Goal: Task Accomplishment & Management: Manage account settings

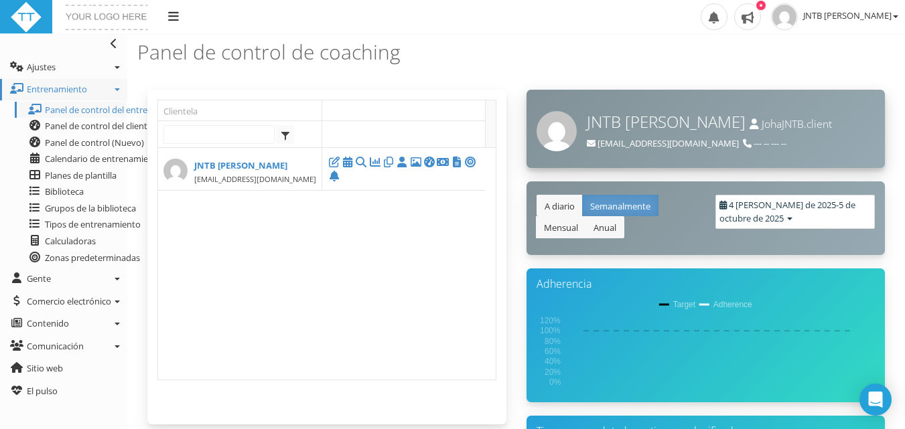
click at [753, 140] on span "--- -- --- --" at bounding box center [769, 143] width 33 height 12
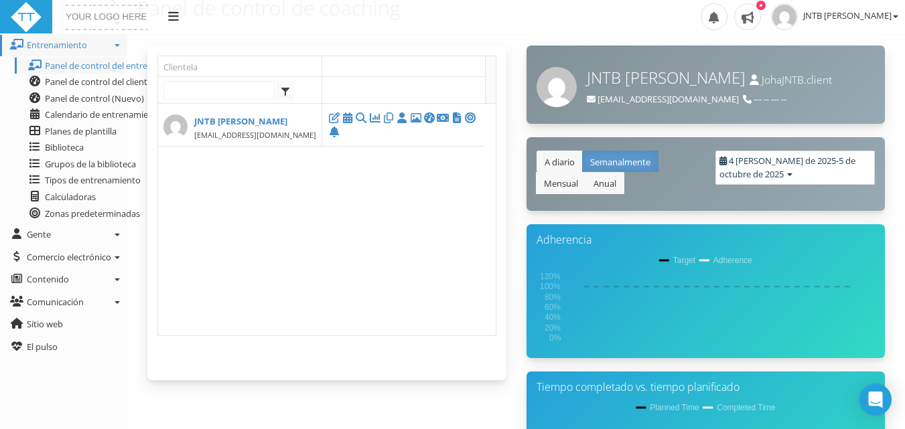
scroll to position [43, 0]
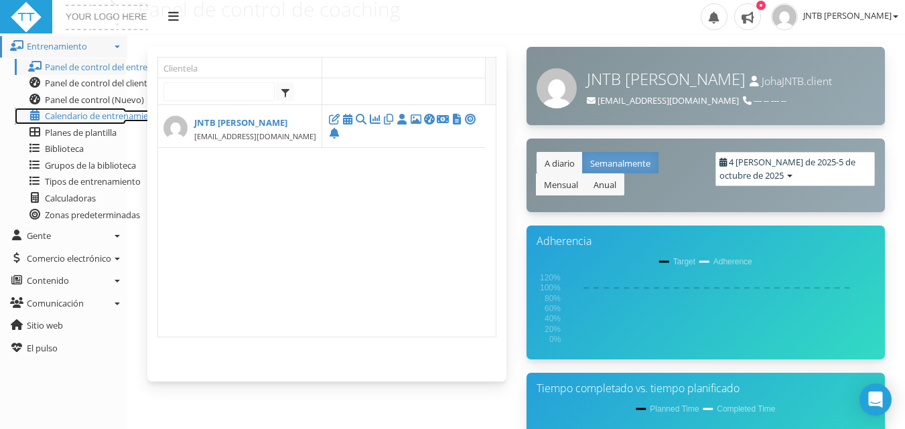
click at [136, 116] on font "Calendario de entrenamiento" at bounding box center [103, 116] width 117 height 12
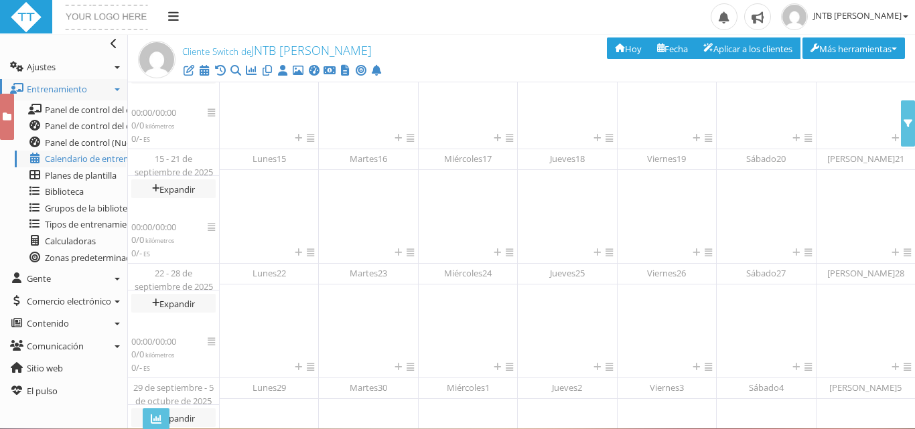
scroll to position [293, 0]
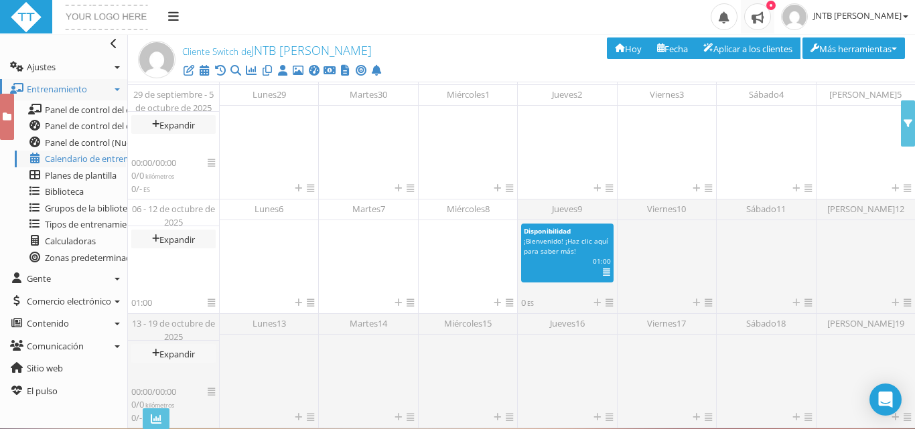
click at [771, 20] on span at bounding box center [757, 16] width 27 height 27
click at [87, 111] on font "Panel de control del entrenador" at bounding box center [108, 110] width 127 height 12
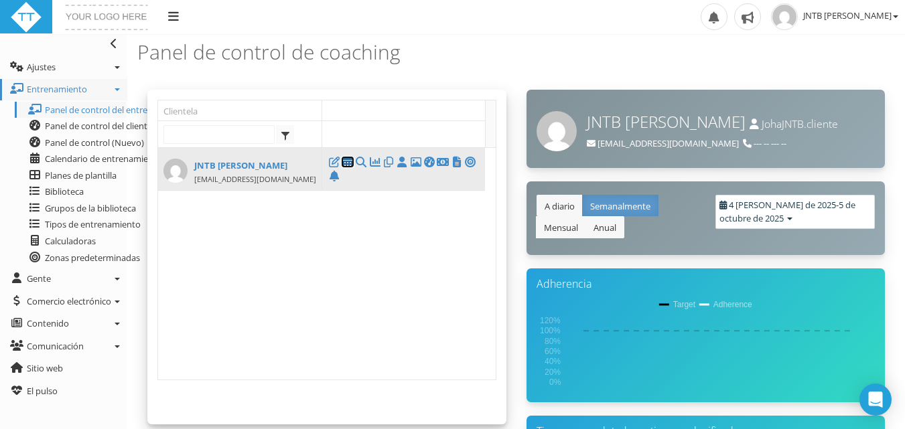
click at [348, 163] on icon at bounding box center [347, 162] width 13 height 1
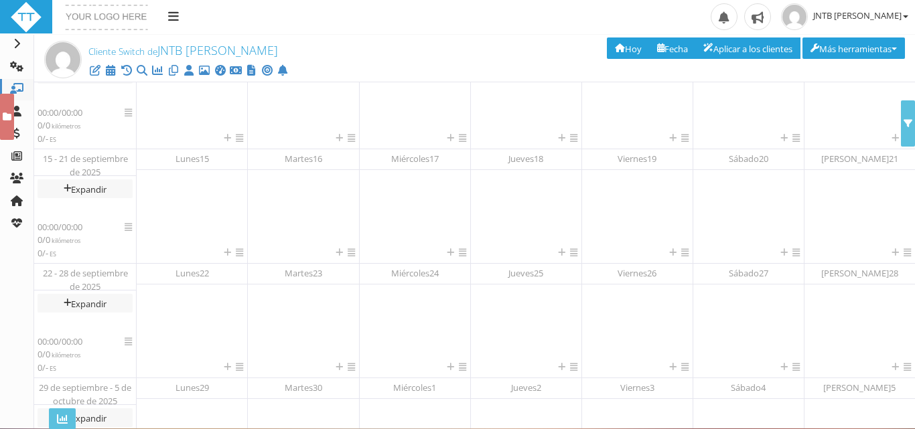
scroll to position [293, 0]
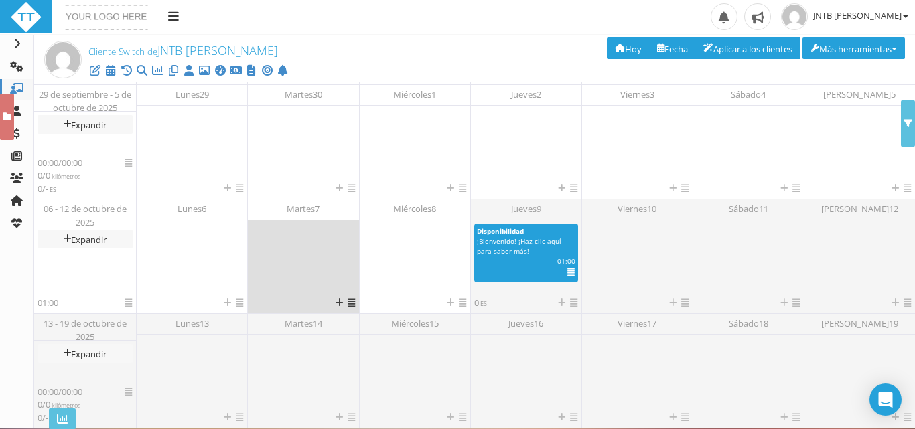
click at [320, 256] on div at bounding box center [303, 260] width 104 height 73
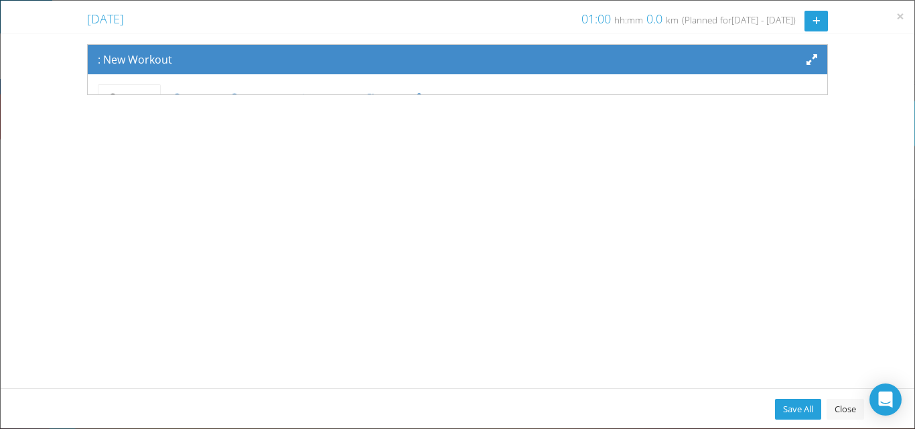
click at [346, 300] on div "× Tuesday, October 7, 2025 Tuesday Week 5 01:00 hh:mm 0.0 km 0.0 miles (Planned…" at bounding box center [457, 214] width 915 height 429
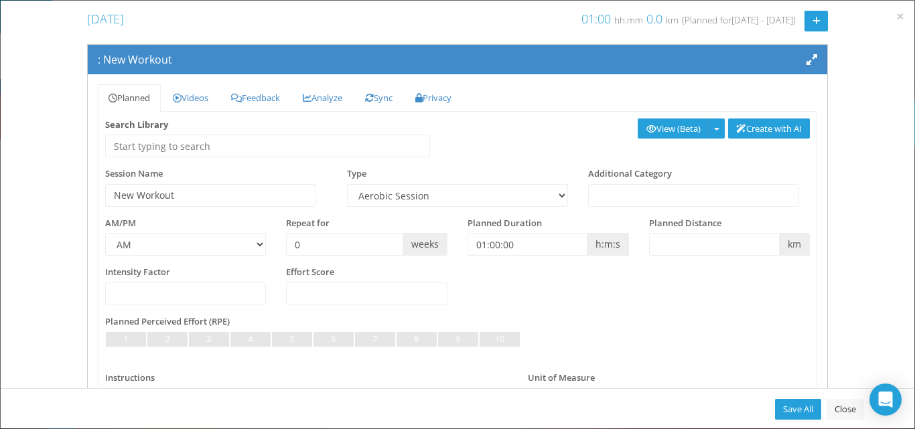
scroll to position [0, 0]
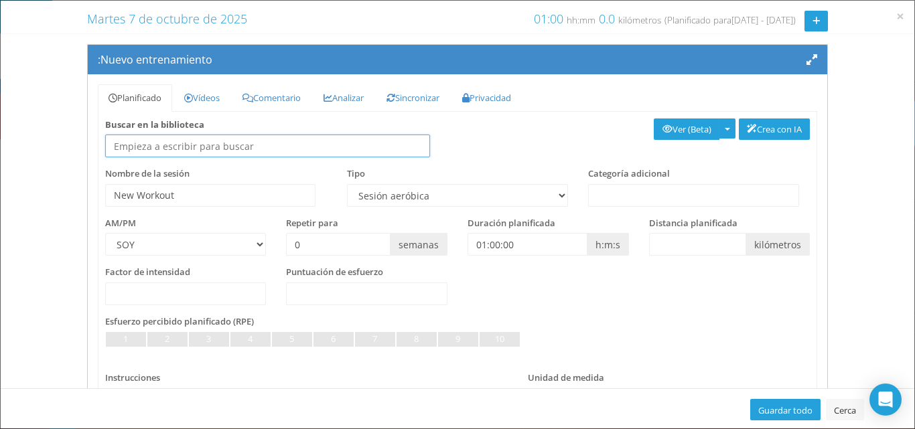
click at [228, 148] on input "text" at bounding box center [267, 146] width 325 height 23
type input "Ciclismo"
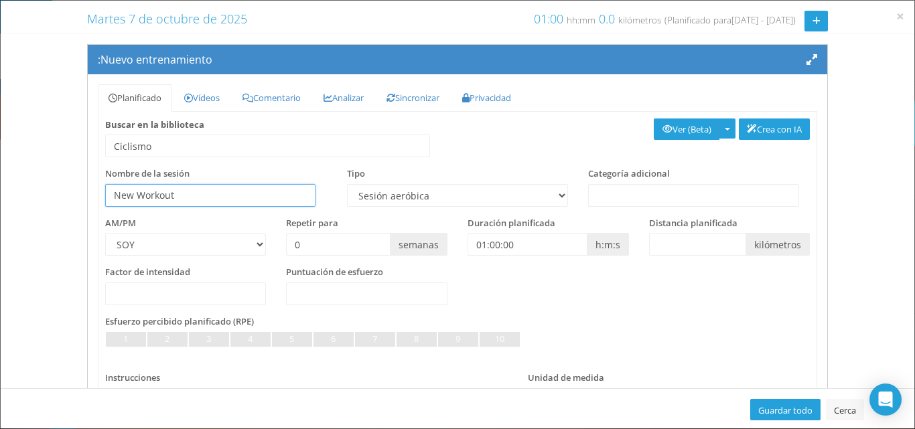
click at [199, 195] on input "New Workout" at bounding box center [210, 195] width 210 height 23
type input "N"
type input "F"
type input "Trabajo de Volumen"
click at [661, 176] on font "Categoría adicional" at bounding box center [629, 173] width 82 height 12
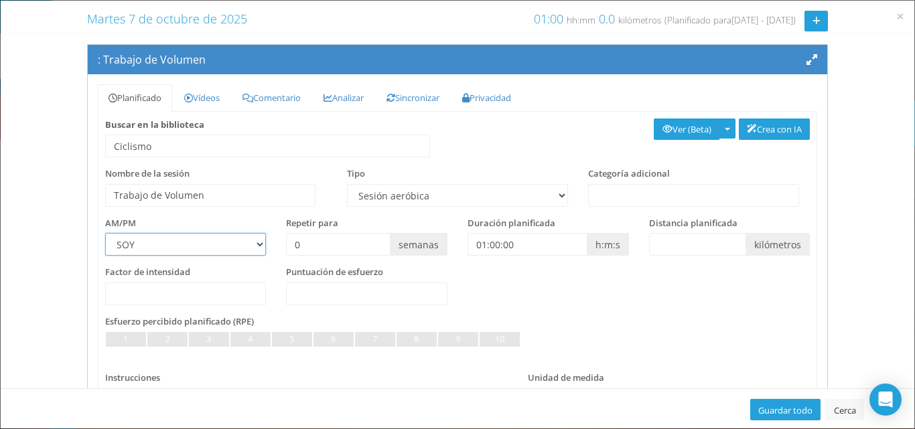
click at [259, 242] on select "SOY P.M" at bounding box center [185, 244] width 161 height 23
click at [489, 247] on input "01:00:00" at bounding box center [527, 244] width 120 height 23
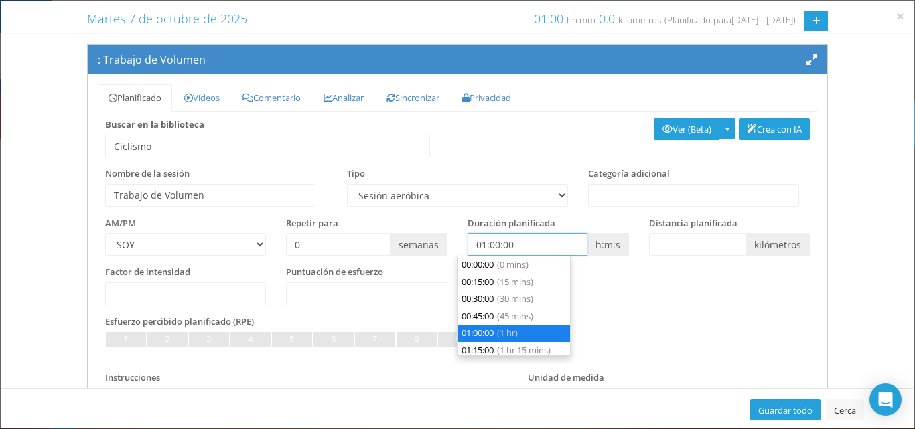
scroll to position [51, 0]
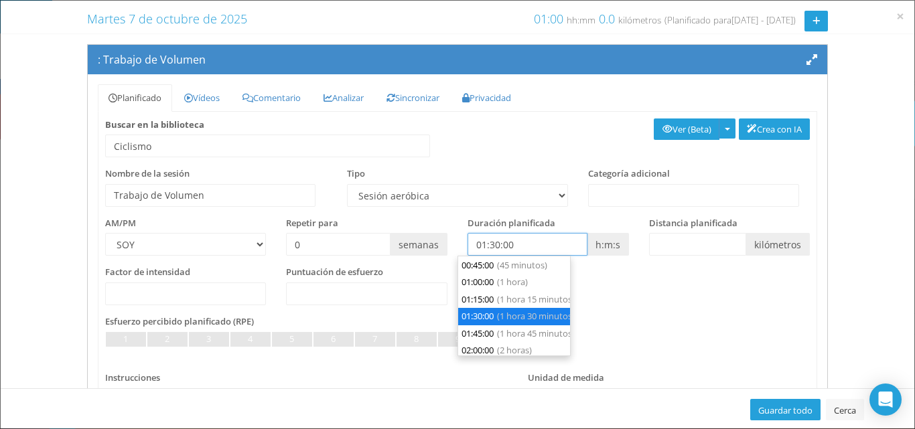
type input "01:30:00"
click at [701, 240] on input "text" at bounding box center [698, 244] width 98 height 23
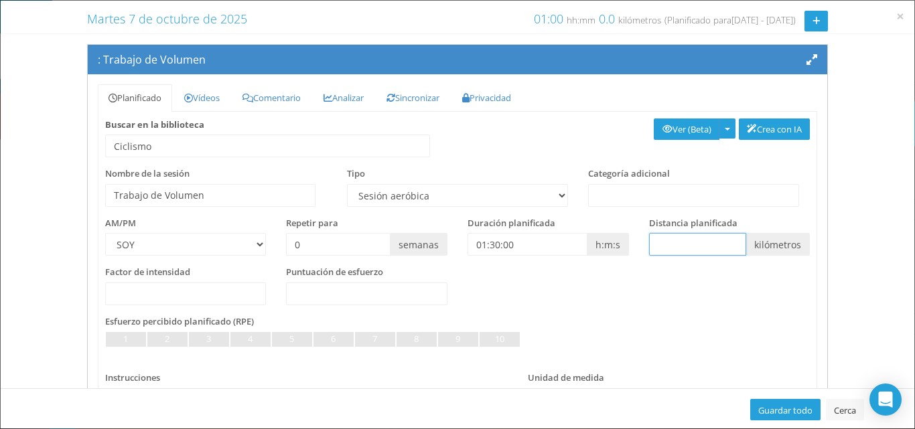
click at [700, 241] on input "text" at bounding box center [698, 244] width 98 height 23
type input "30"
click at [555, 194] on select "Sesión aeróbica Escalada alpina Evaluación Disponibilidad Remo de bicicleta Búl…" at bounding box center [458, 195] width 222 height 23
select select "e6d96849-8269-45af-b52f-b4acdc7e79aa"
click at [347, 184] on select "Sesión aeróbica Escalada alpina Evaluación Disponibilidad Remo de bicicleta Búl…" at bounding box center [458, 195] width 222 height 23
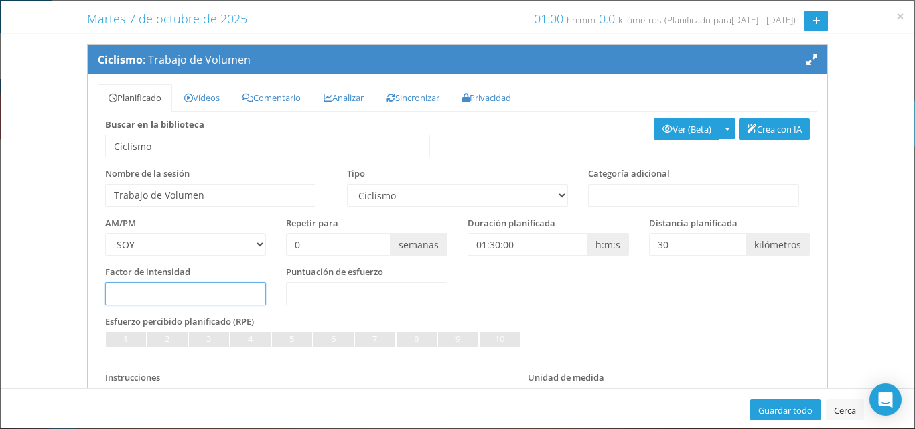
click at [218, 287] on input "number" at bounding box center [185, 294] width 161 height 23
click at [248, 290] on input "0.1" at bounding box center [185, 294] width 161 height 23
click at [248, 290] on input "0.2" at bounding box center [185, 294] width 161 height 23
click at [248, 290] on input "0.3" at bounding box center [185, 294] width 161 height 23
click at [248, 290] on input "0.4" at bounding box center [185, 294] width 161 height 23
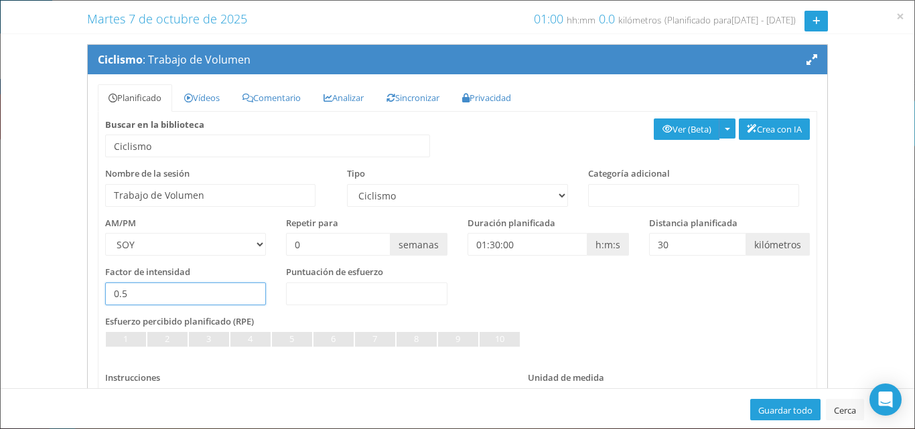
click at [248, 290] on input "0.5" at bounding box center [185, 294] width 161 height 23
click at [248, 290] on input "0.6" at bounding box center [185, 294] width 161 height 23
click at [248, 290] on input "0.7" at bounding box center [185, 294] width 161 height 23
click at [248, 290] on input "0.8" at bounding box center [185, 294] width 161 height 23
click at [250, 298] on input "0.7" at bounding box center [185, 294] width 161 height 23
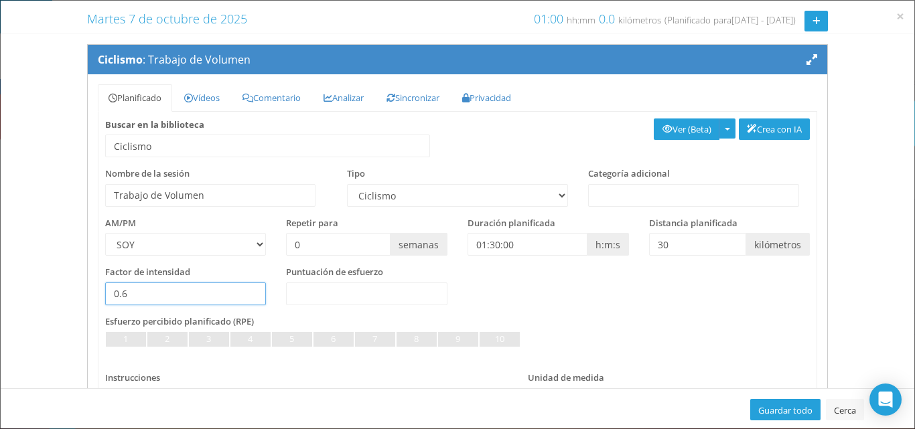
click at [250, 298] on input "0.6" at bounding box center [185, 294] width 161 height 23
click at [250, 298] on input "0.5" at bounding box center [185, 294] width 161 height 23
type input "0.4"
click at [250, 298] on input "0.4" at bounding box center [185, 294] width 161 height 23
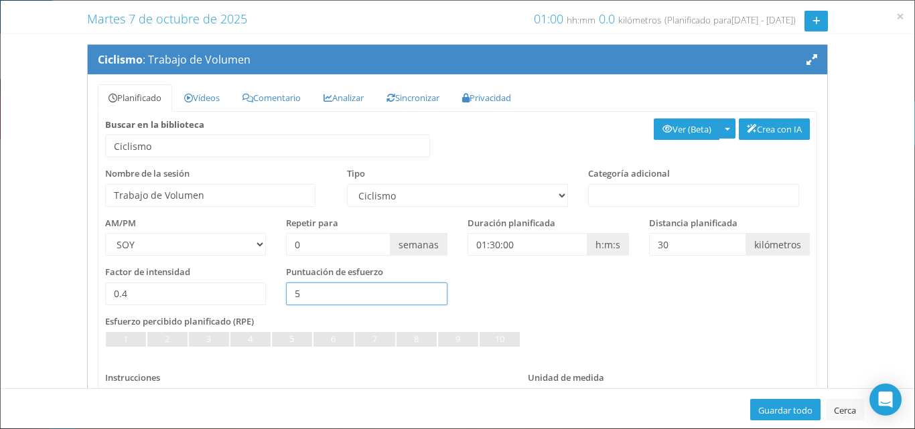
click at [426, 293] on input "5" at bounding box center [366, 294] width 161 height 23
click at [428, 297] on input "0" at bounding box center [366, 294] width 161 height 23
click at [428, 290] on input "5" at bounding box center [366, 294] width 161 height 23
click at [428, 290] on input "10" at bounding box center [366, 294] width 161 height 23
click at [428, 290] on input "15" at bounding box center [366, 294] width 161 height 23
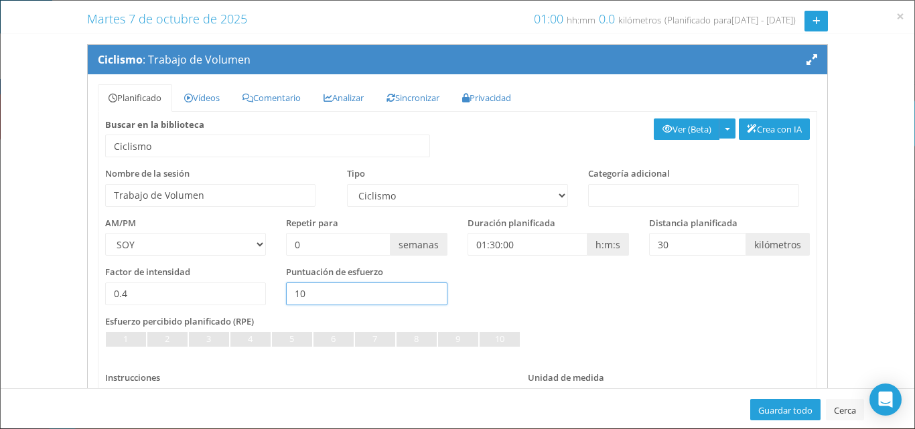
type input "10"
click at [429, 297] on input "10" at bounding box center [366, 294] width 161 height 23
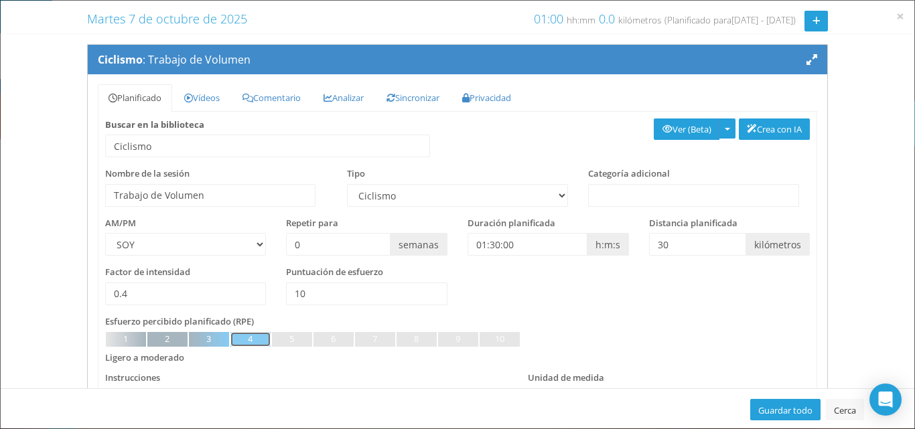
click at [252, 338] on link at bounding box center [250, 339] width 40 height 15
click at [634, 169] on font "Categoría adicional" at bounding box center [629, 173] width 82 height 12
click at [558, 193] on select "Sesión aeróbica Escalada alpina Evaluación Disponibilidad Remo de bicicleta Búl…" at bounding box center [458, 195] width 222 height 23
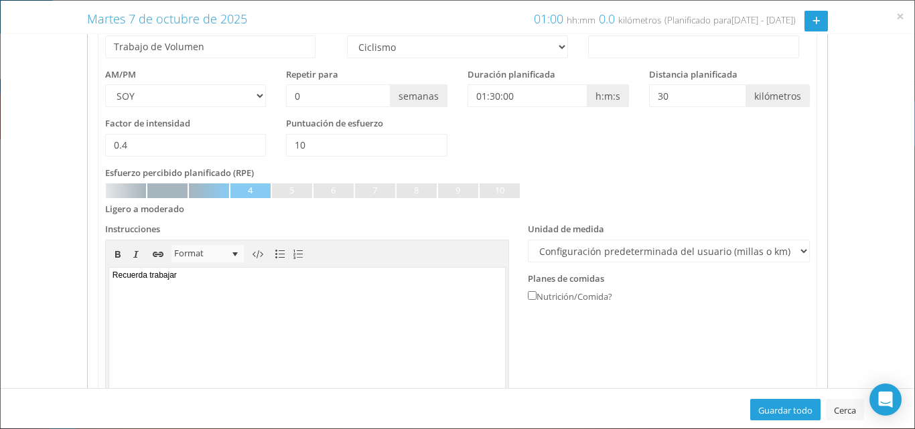
scroll to position [0, 0]
click at [405, 188] on link at bounding box center [416, 191] width 40 height 15
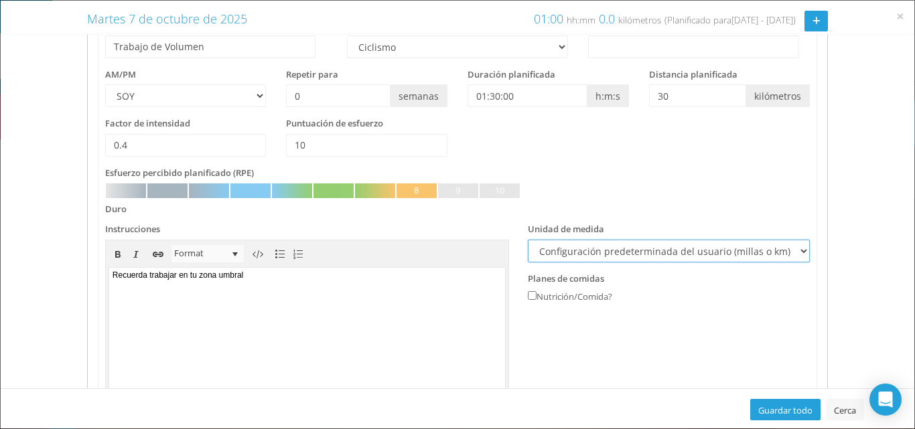
click at [788, 251] on select "Configuración predeterminada del usuario (millas o km) Metros Yardas" at bounding box center [669, 251] width 282 height 23
select select "m"
click at [528, 240] on select "Configuración predeterminada del usuario (millas o km) Metros Yardas" at bounding box center [669, 251] width 282 height 23
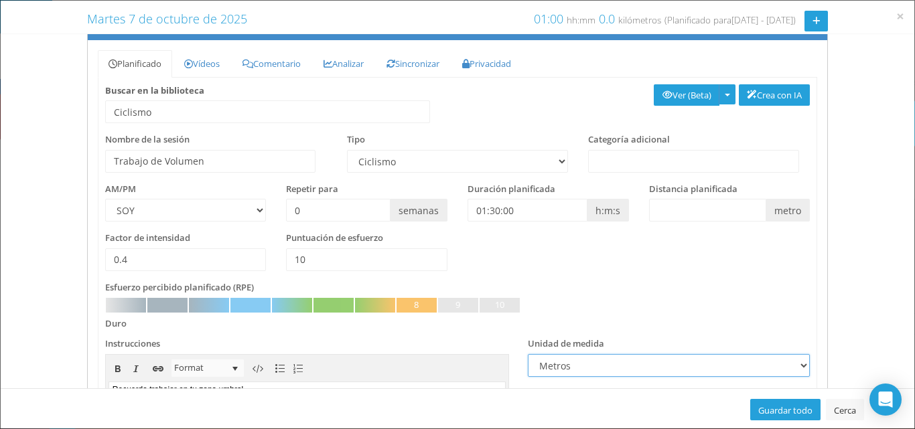
scroll to position [33, 0]
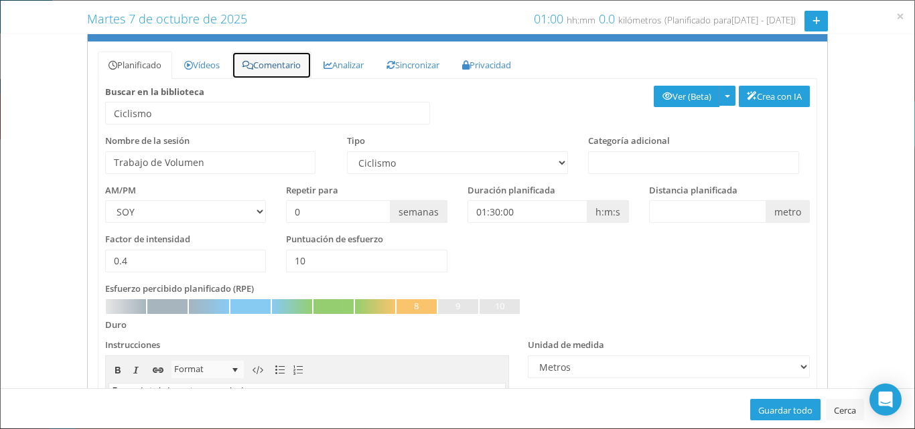
click at [269, 60] on font "Comentario" at bounding box center [277, 65] width 48 height 12
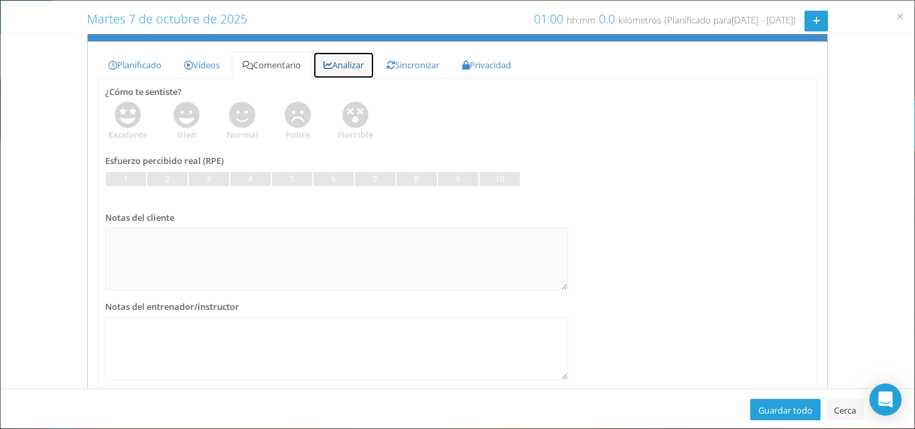
click at [353, 66] on font "Analizar" at bounding box center [347, 65] width 31 height 12
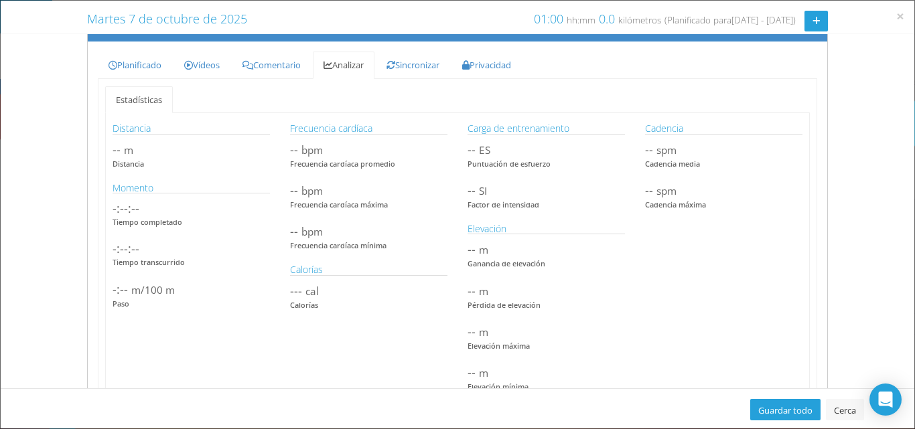
click at [111, 152] on div "Distancia --.- kilómetros --.- millas -- m -- yardas Distancia kilómetros milla…" at bounding box center [190, 221] width 177 height 203
click at [121, 149] on font "--" at bounding box center [117, 149] width 8 height 16
click at [340, 160] on font "Frecuencia cardíaca promedio" at bounding box center [342, 164] width 105 height 10
click at [770, 408] on font "Guardar todo" at bounding box center [785, 411] width 54 height 12
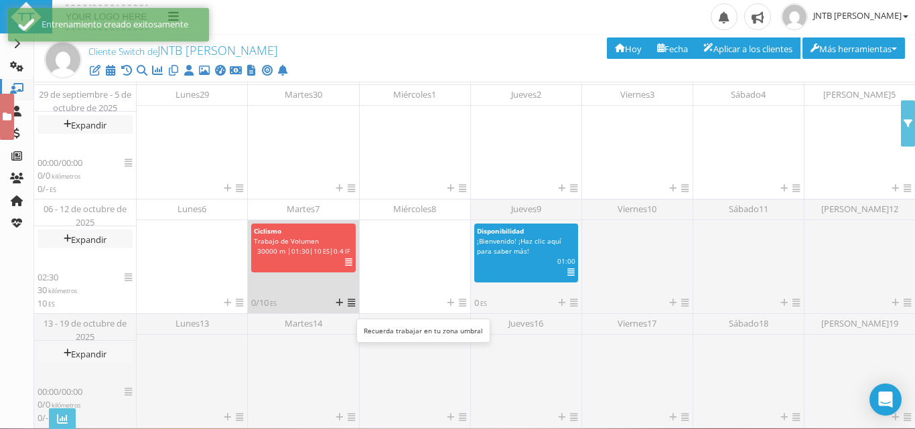
click at [350, 263] on icon at bounding box center [348, 263] width 7 height 1
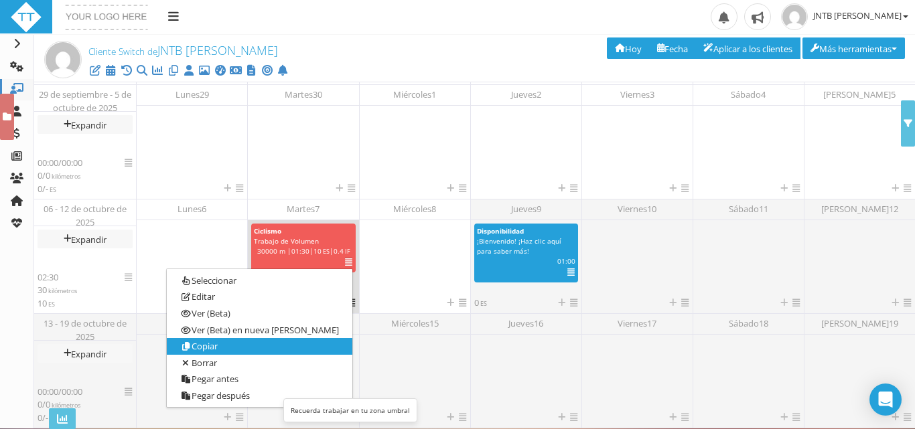
click at [274, 355] on link "Copiar" at bounding box center [259, 346] width 185 height 17
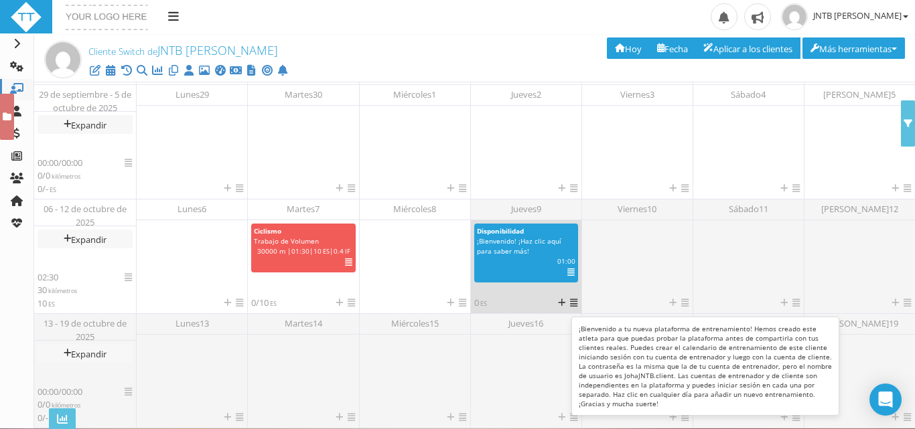
click at [567, 273] on icon at bounding box center [570, 273] width 7 height 1
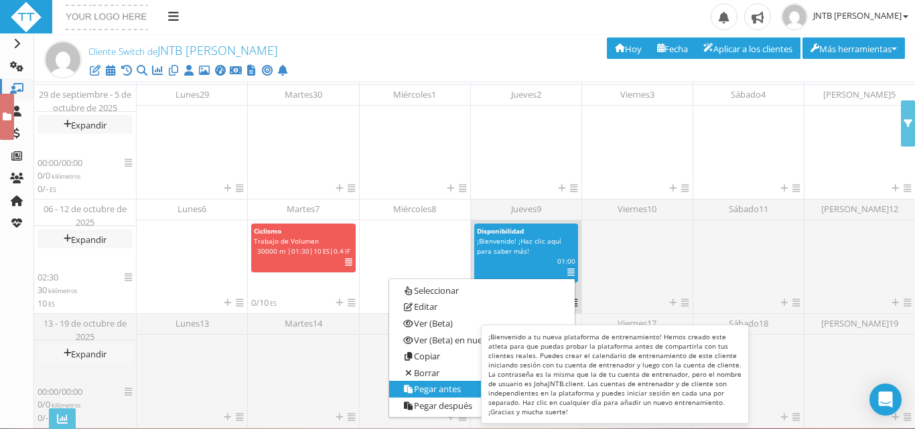
click at [461, 389] on font "Pegar antes" at bounding box center [437, 389] width 47 height 12
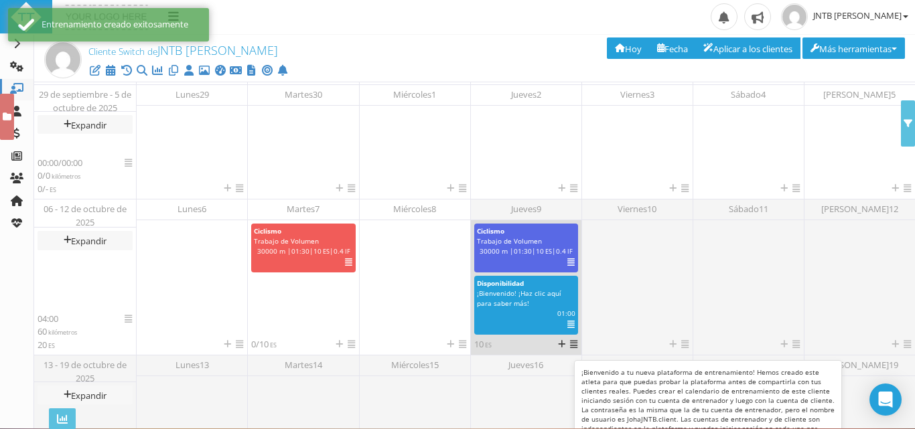
click at [534, 309] on div "¡Bienvenido! ¡Haz clic aquí para saber más!" at bounding box center [526, 299] width 98 height 20
select select "6d24ca3d-9a66-4013-b7dd-39de6cbba7af"
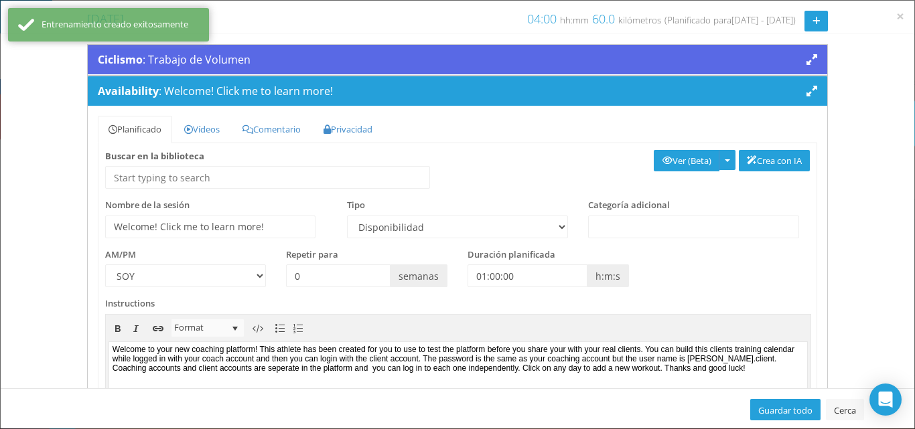
scroll to position [0, 0]
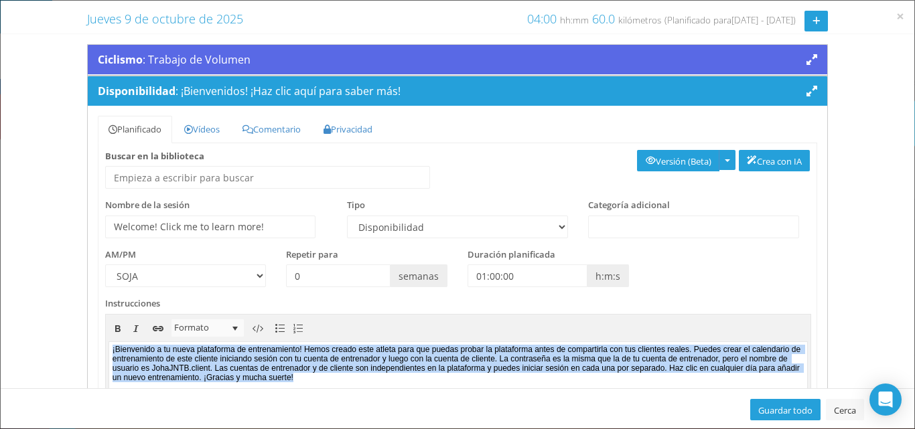
drag, startPoint x: 656, startPoint y: 385, endPoint x: 104, endPoint y: 353, distance: 553.5
click at [108, 353] on html "¡Bienvenido a tu nueva plataforma de entrenamiento! Hemos creado este atleta pa…" at bounding box center [457, 410] width 699 height 136
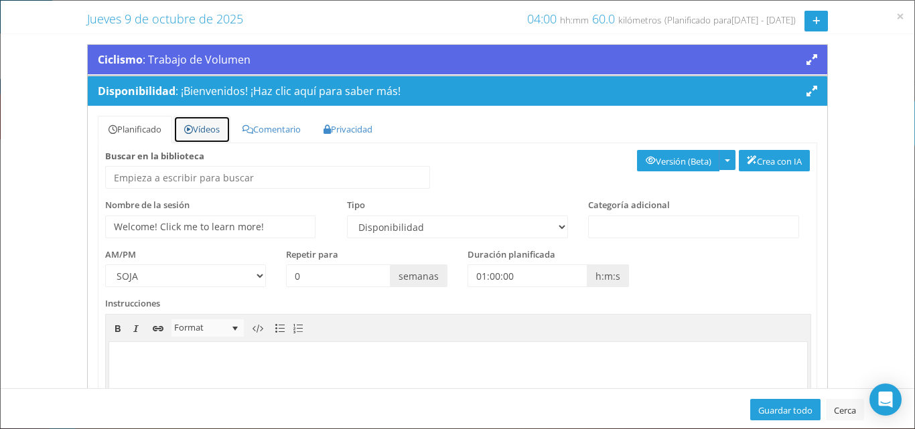
click at [205, 135] on link "Vídeos" at bounding box center [201, 129] width 57 height 27
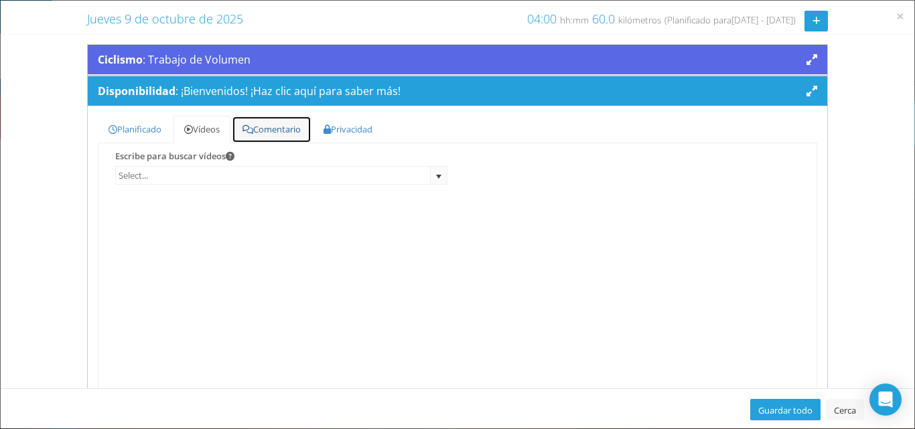
click at [269, 127] on font "Comentario" at bounding box center [277, 129] width 48 height 12
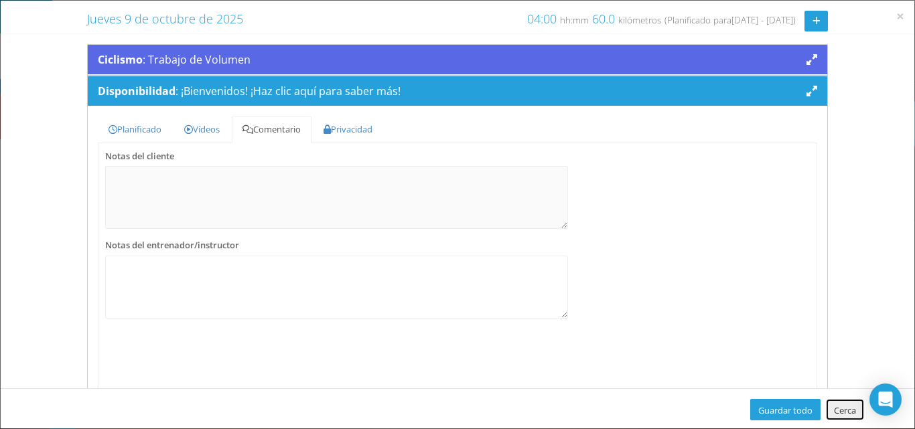
click at [841, 410] on font "Cerca" at bounding box center [845, 411] width 22 height 12
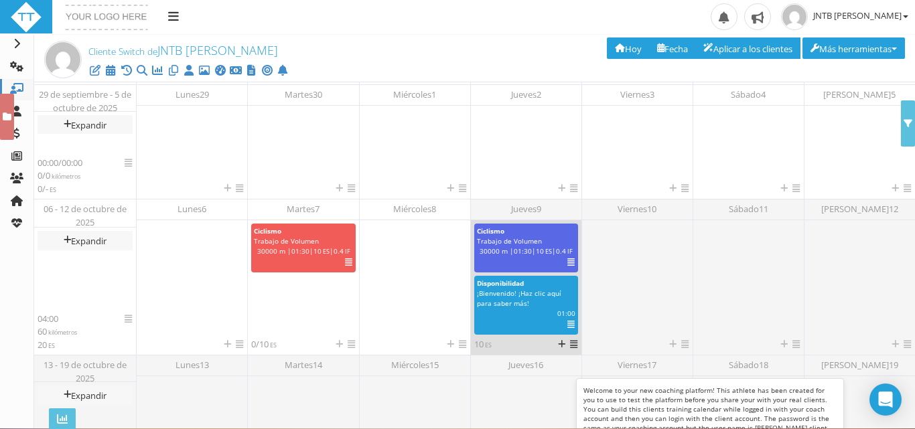
click at [567, 325] on icon at bounding box center [570, 325] width 7 height 1
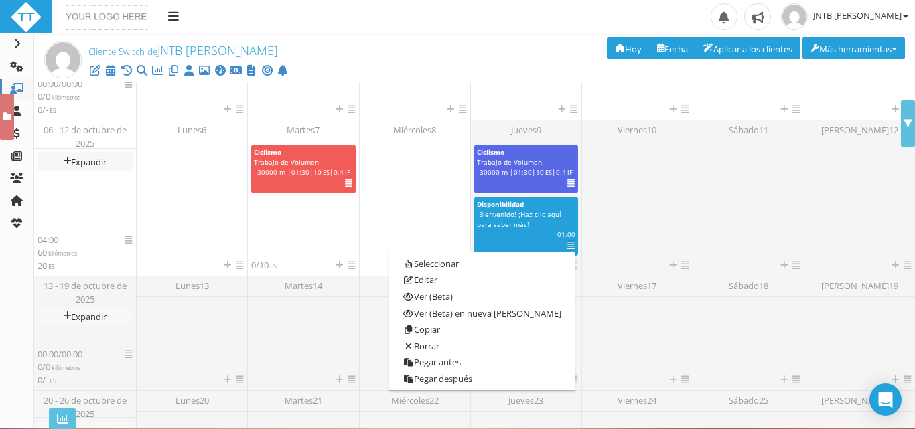
scroll to position [382, 0]
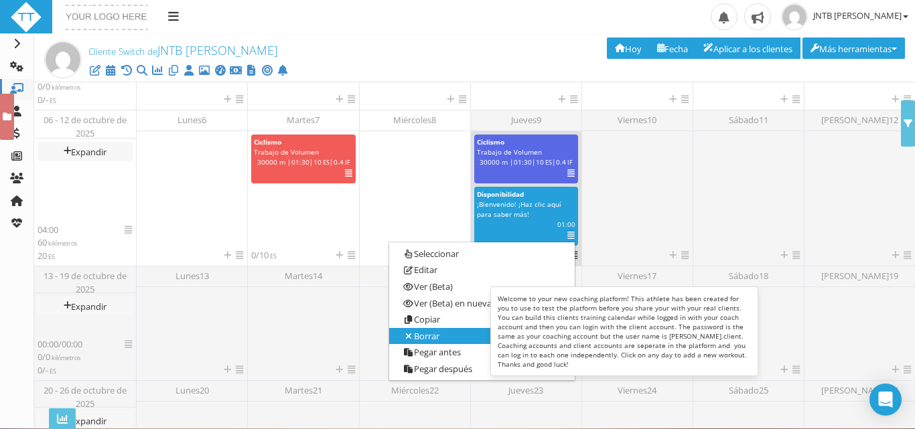
click at [477, 345] on link "Borrar" at bounding box center [481, 336] width 185 height 17
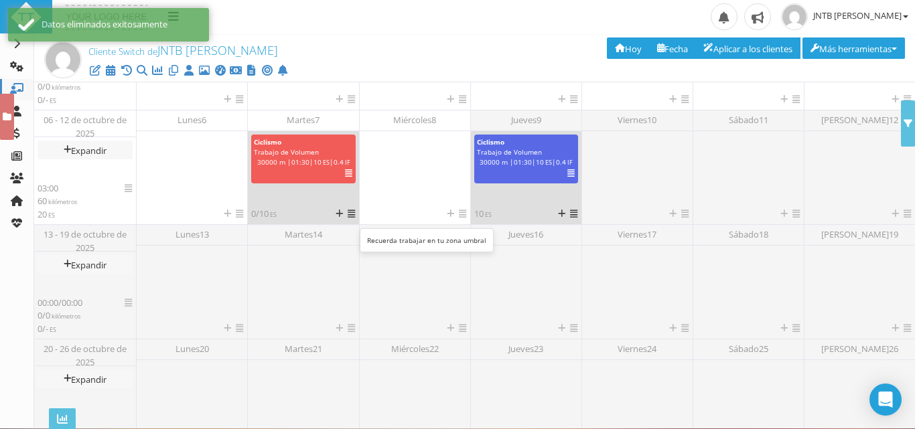
click at [351, 181] on div "Seleccionar Deseleccionar Editar Ver (Beta) Ver (Beta) en nueva pestaña Analiza…" at bounding box center [343, 173] width 40 height 13
select select "e6d96849-8269-45af-b52f-b4acdc7e79aa"
select select "m"
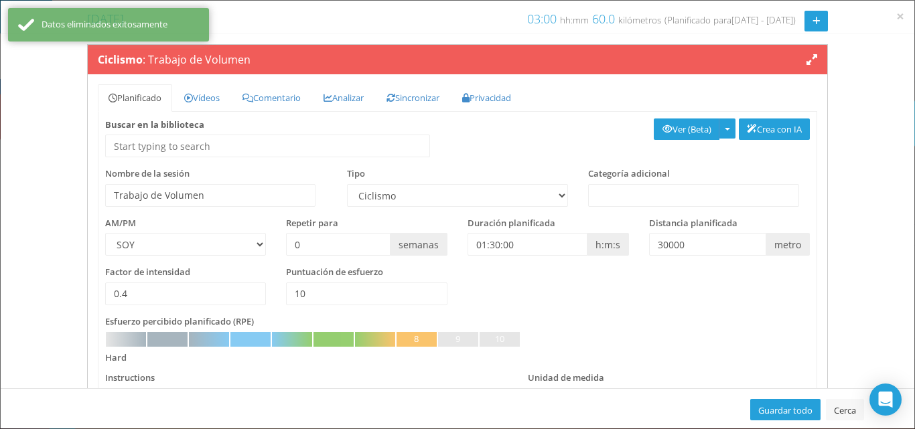
scroll to position [0, 0]
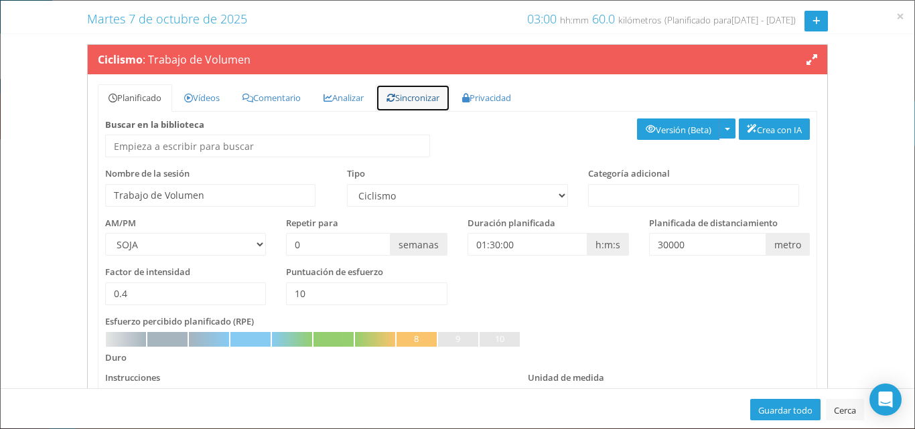
click at [393, 100] on icon at bounding box center [390, 98] width 9 height 9
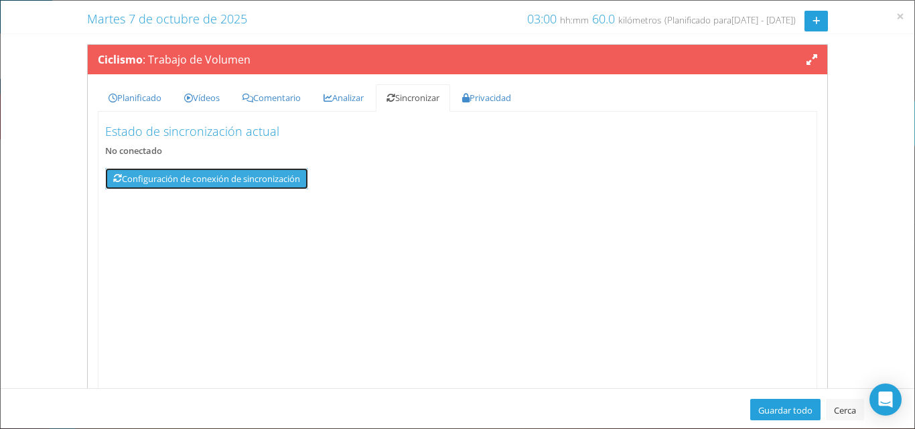
click at [283, 178] on font "Configuración de conexión de sincronización" at bounding box center [211, 179] width 178 height 12
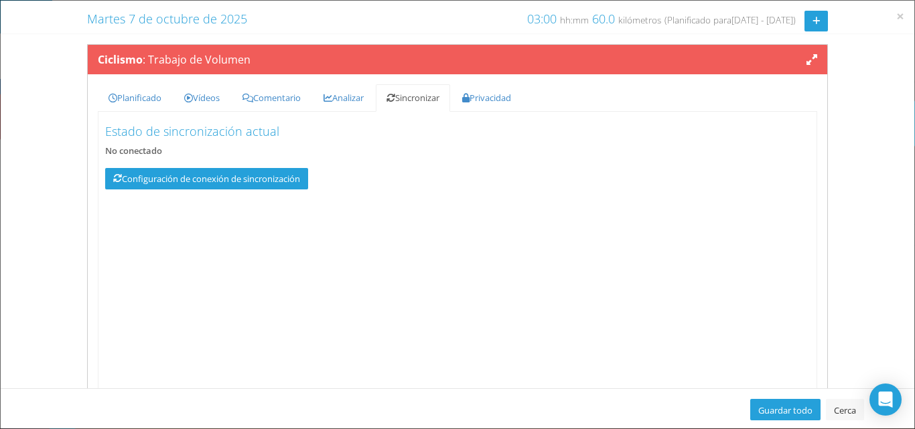
click at [169, 193] on div "Configuración de conexión de sincronización" at bounding box center [276, 183] width 362 height 31
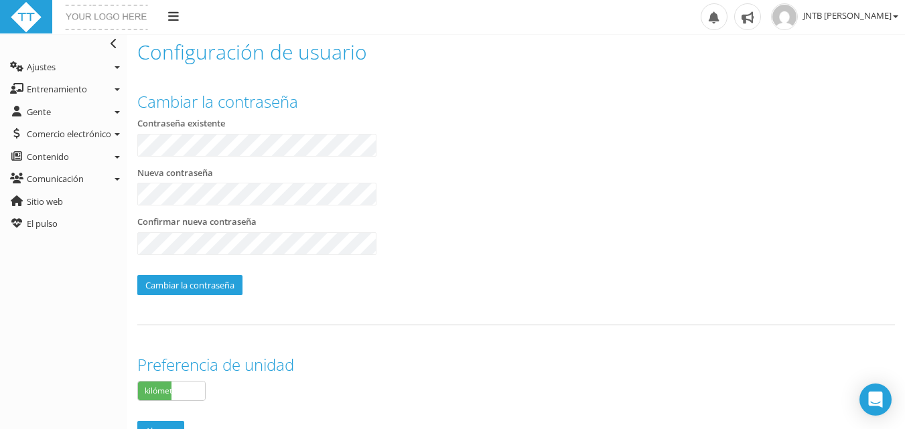
click at [260, 262] on div "Confirmar nueva contraseña" at bounding box center [256, 241] width 259 height 50
click at [90, 92] on link "Entrenamiento" at bounding box center [63, 89] width 127 height 21
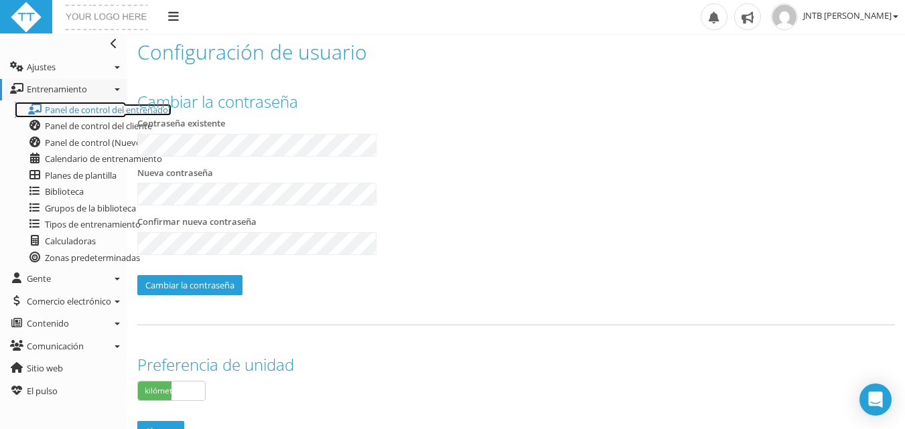
click at [91, 111] on font "Panel de control del entrenador" at bounding box center [108, 110] width 127 height 12
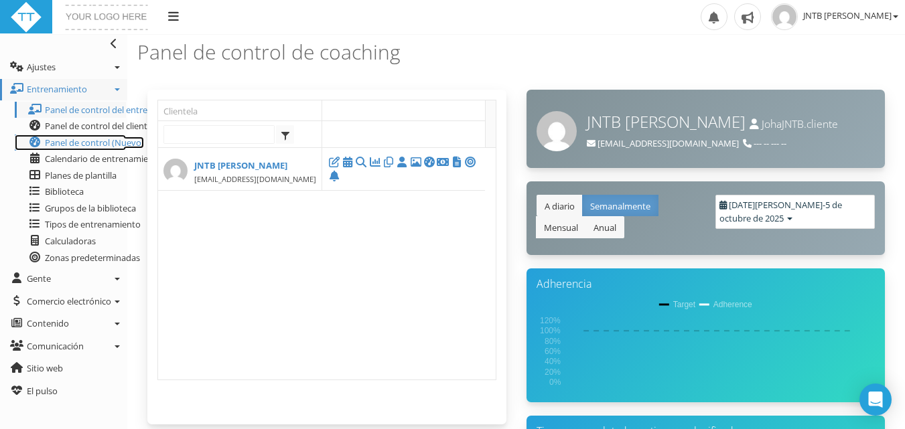
click at [92, 142] on font "Panel de control (Nuevo)" at bounding box center [94, 143] width 99 height 12
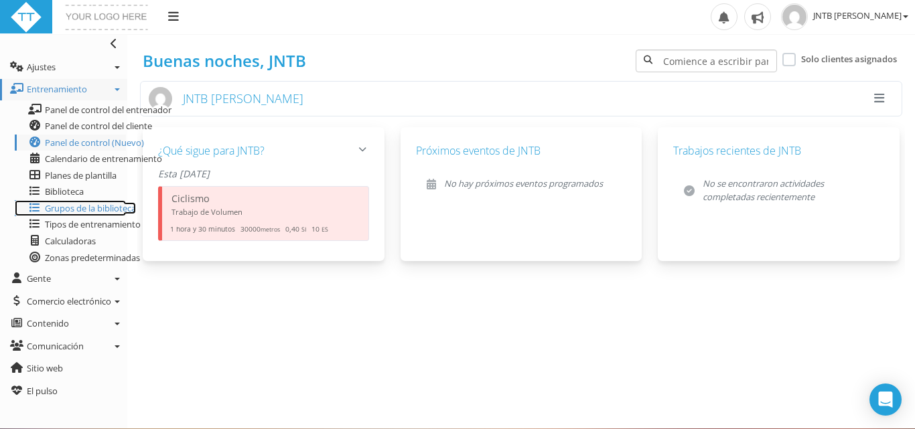
click at [85, 204] on font "Grupos de la biblioteca" at bounding box center [90, 208] width 91 height 12
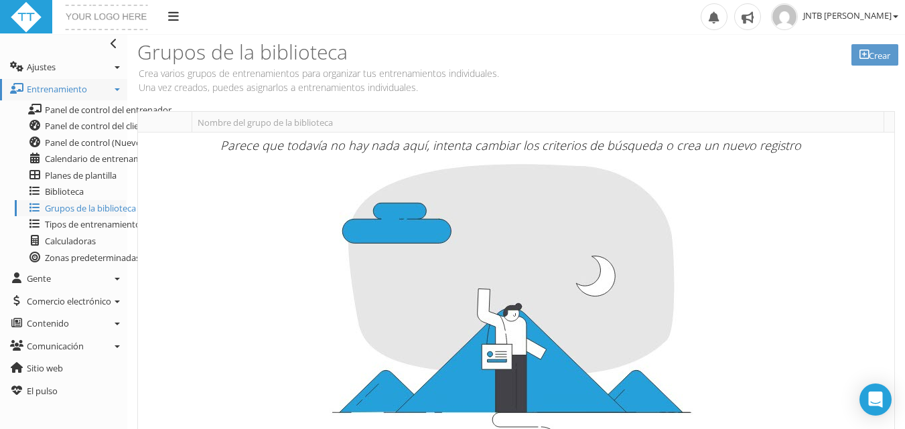
click at [232, 119] on font "Nombre del grupo de la biblioteca" at bounding box center [265, 123] width 135 height 12
click at [882, 58] on font "Crear" at bounding box center [879, 56] width 21 height 12
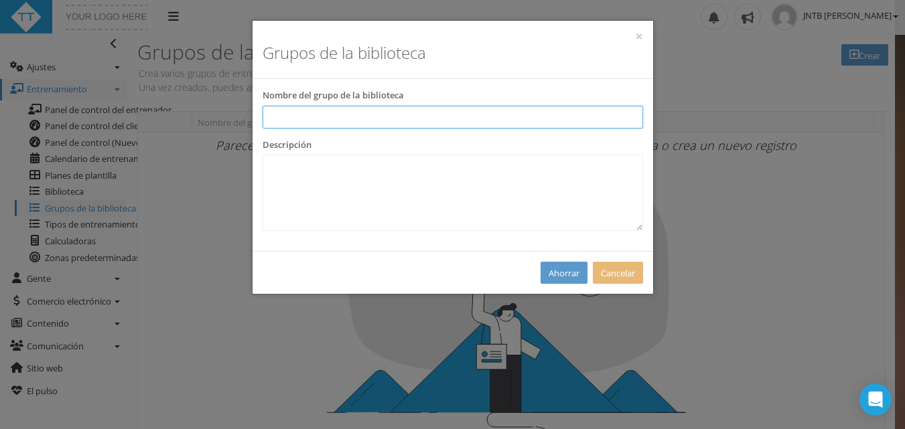
click at [359, 123] on input "text" at bounding box center [453, 117] width 380 height 23
type input "UIDE"
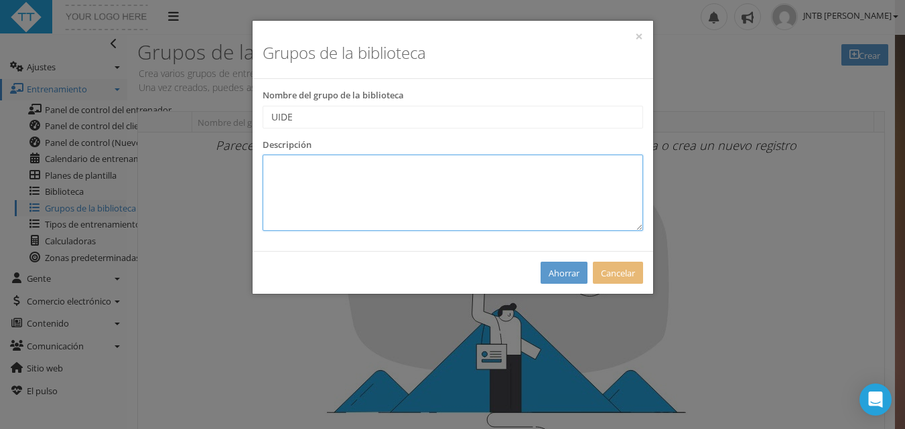
click at [313, 174] on textarea at bounding box center [453, 193] width 380 height 76
type textarea "Equipo UIDE"
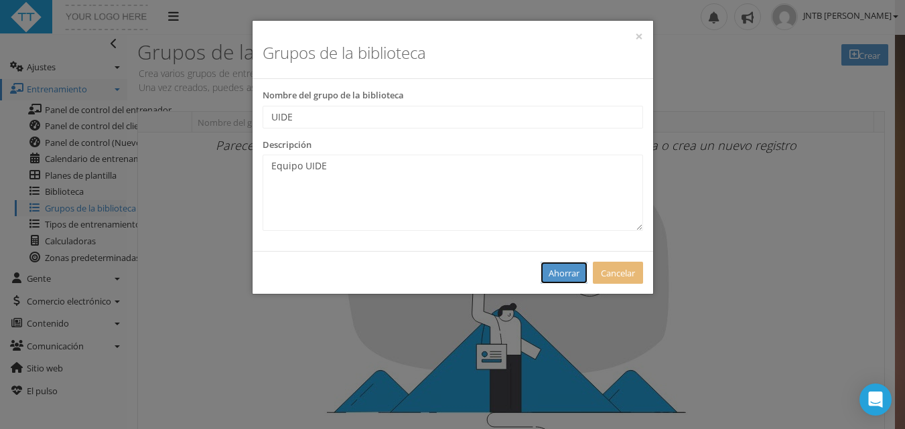
click at [567, 275] on font "Ahorrar" at bounding box center [564, 273] width 31 height 12
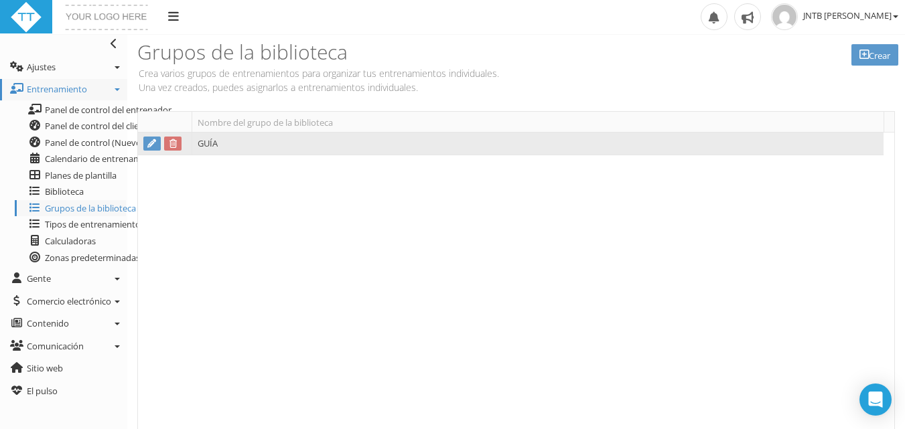
click at [240, 143] on td "GUÍA" at bounding box center [538, 144] width 692 height 23
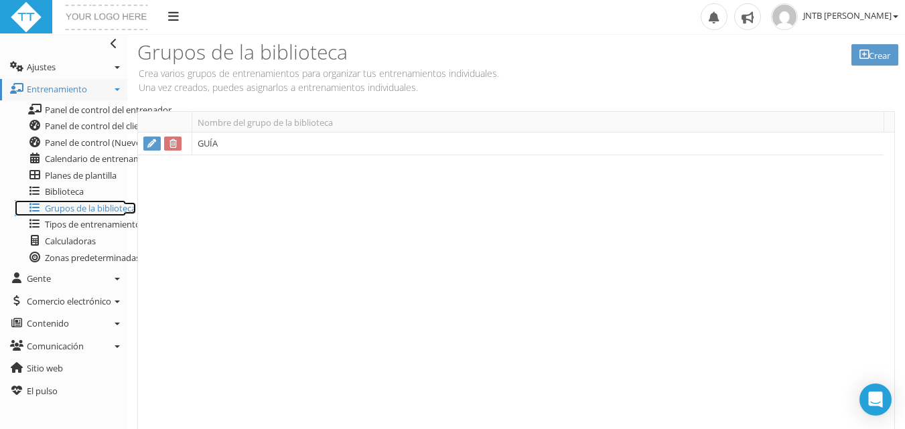
click at [110, 204] on font "Grupos de la biblioteca" at bounding box center [90, 208] width 91 height 12
click at [34, 210] on icon at bounding box center [34, 207] width 13 height 11
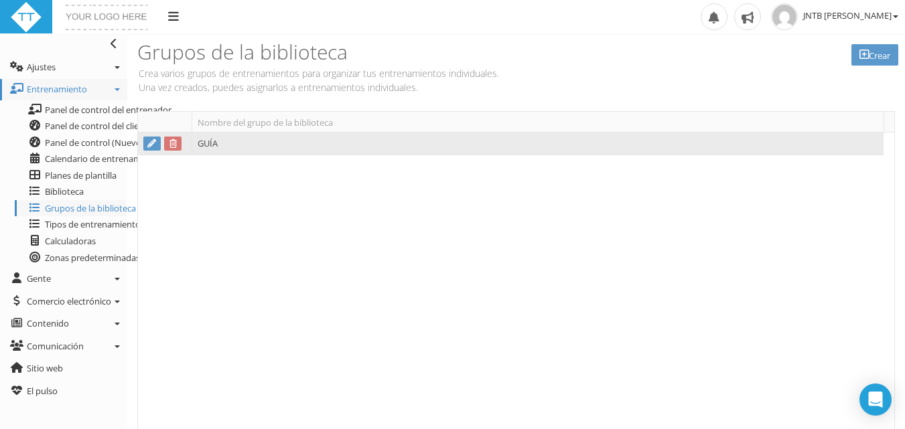
click at [215, 141] on font "GUÍA" at bounding box center [208, 144] width 20 height 12
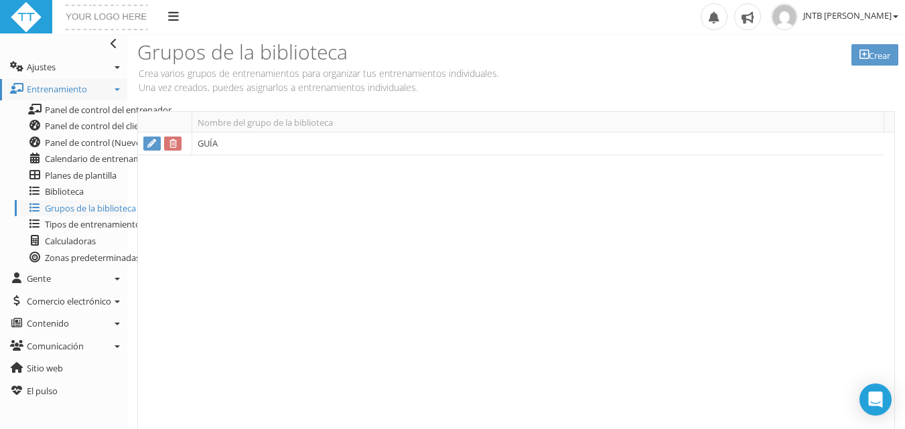
click at [307, 127] on font "Nombre del grupo de la biblioteca" at bounding box center [265, 123] width 135 height 12
click at [113, 219] on font "Tipos de entrenamiento" at bounding box center [93, 224] width 96 height 12
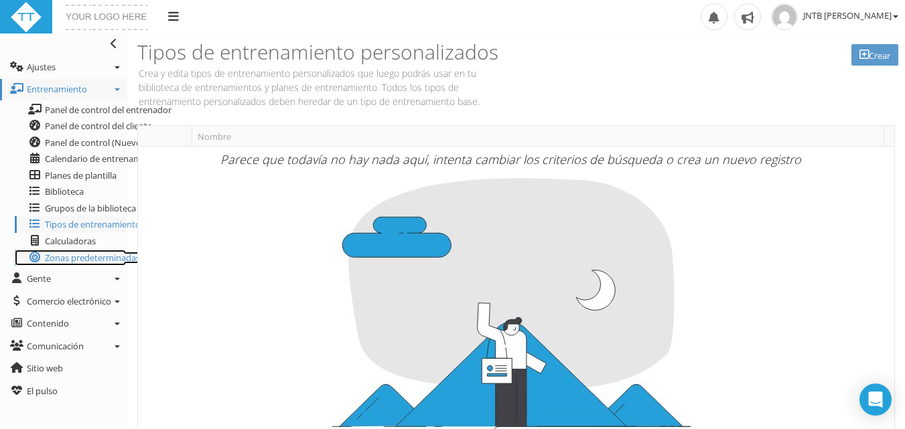
click at [91, 255] on font "Zonas predeterminadas" at bounding box center [92, 258] width 95 height 12
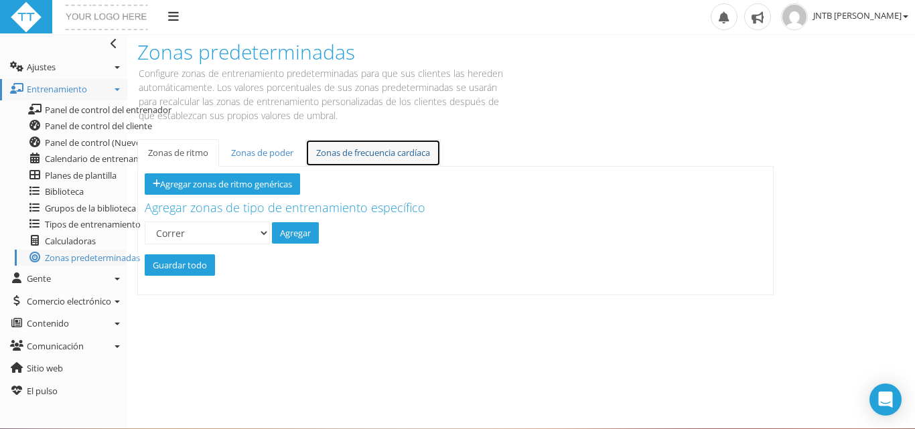
click at [391, 143] on link "Zonas de frecuencia cardíaca" at bounding box center [372, 152] width 135 height 27
